Goal: Go to known website: Go to known website

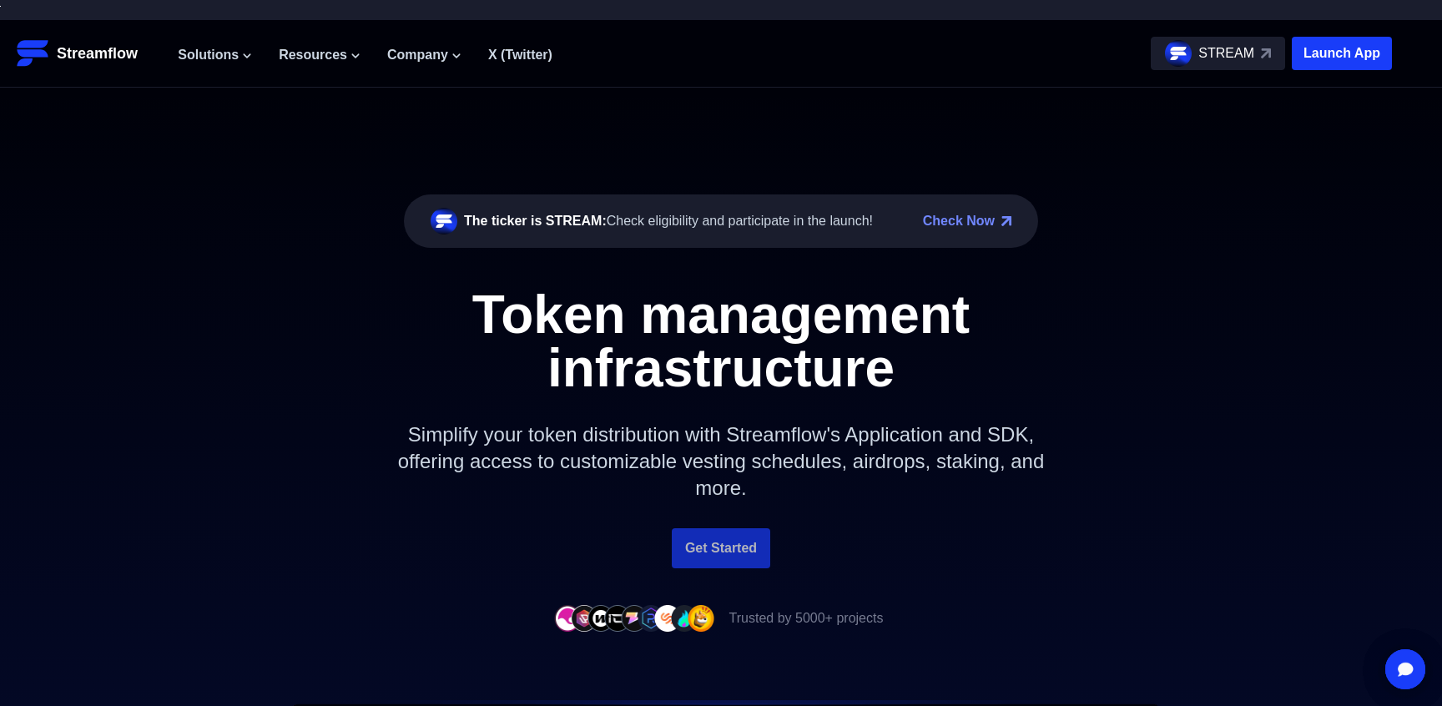
click at [702, 546] on link "Get Started" at bounding box center [721, 548] width 98 height 40
click at [704, 548] on link "Get Started" at bounding box center [721, 548] width 98 height 40
click at [726, 547] on link "Get Started" at bounding box center [721, 548] width 98 height 40
